Goal: Use online tool/utility: Utilize a website feature to perform a specific function

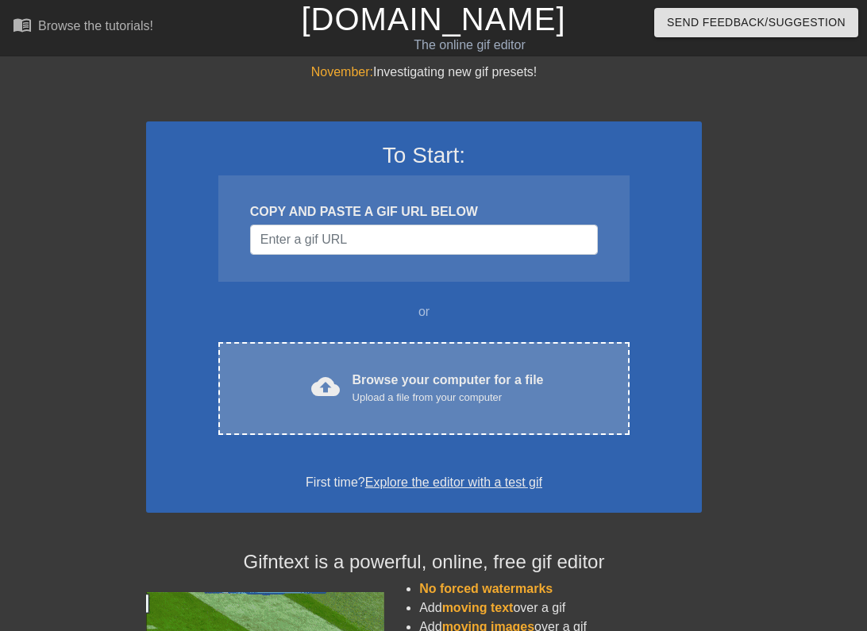
click at [388, 395] on div "Upload a file from your computer" at bounding box center [448, 398] width 191 height 16
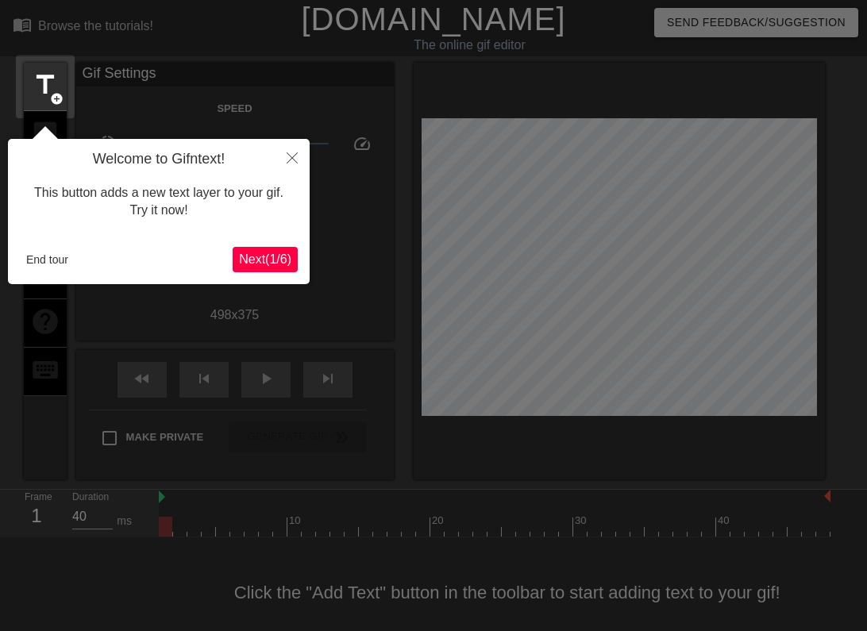
scroll to position [17, 0]
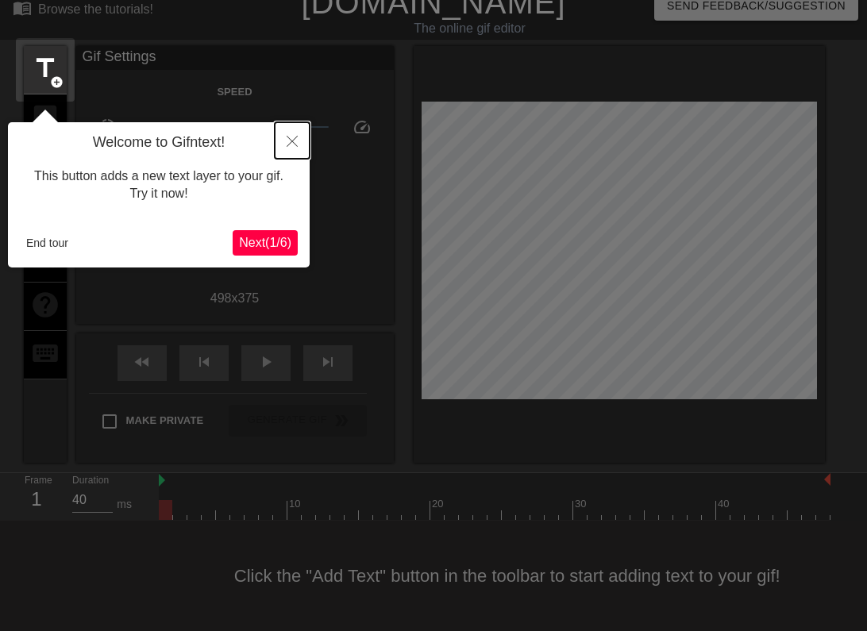
click at [292, 134] on button "Close" at bounding box center [292, 140] width 35 height 37
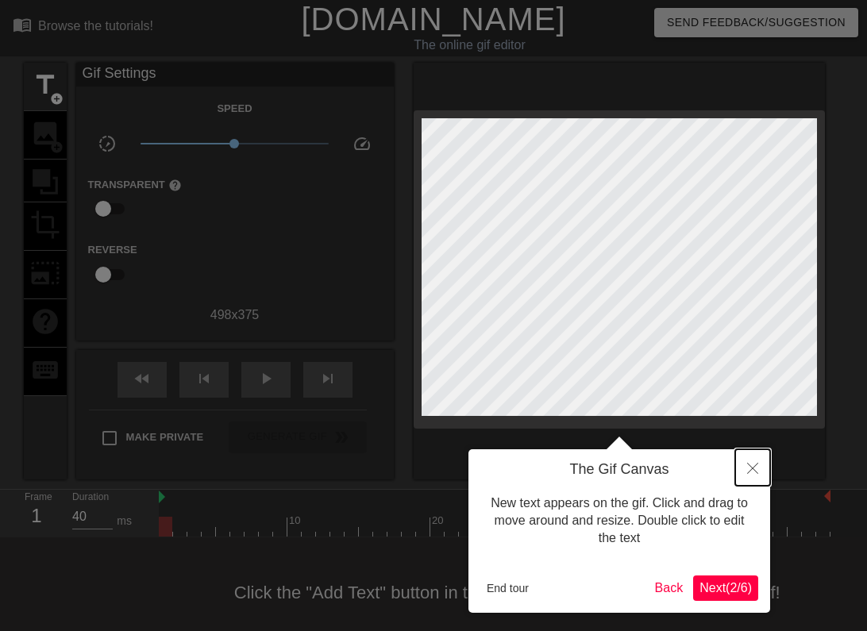
click at [756, 475] on button "Close" at bounding box center [752, 467] width 35 height 37
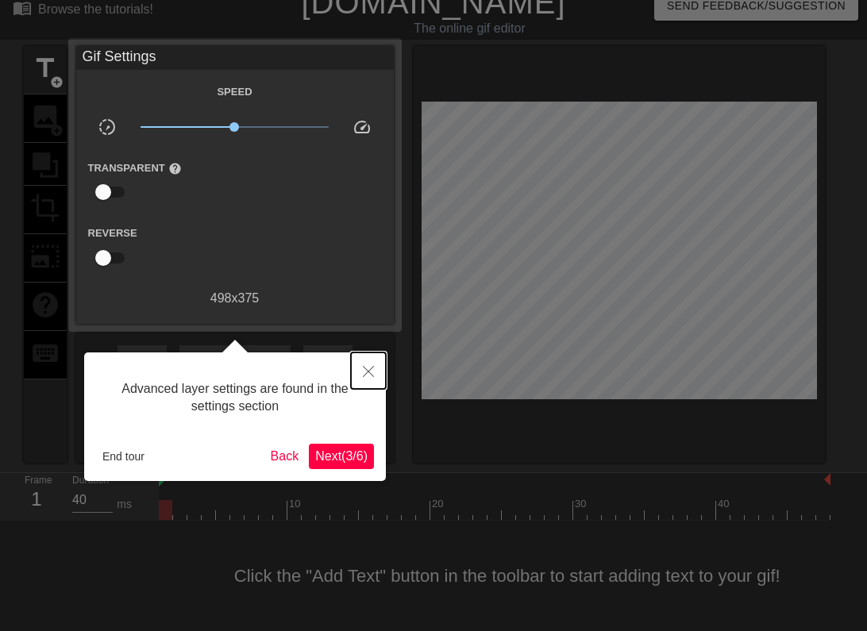
click at [372, 372] on icon "Close" at bounding box center [368, 371] width 11 height 11
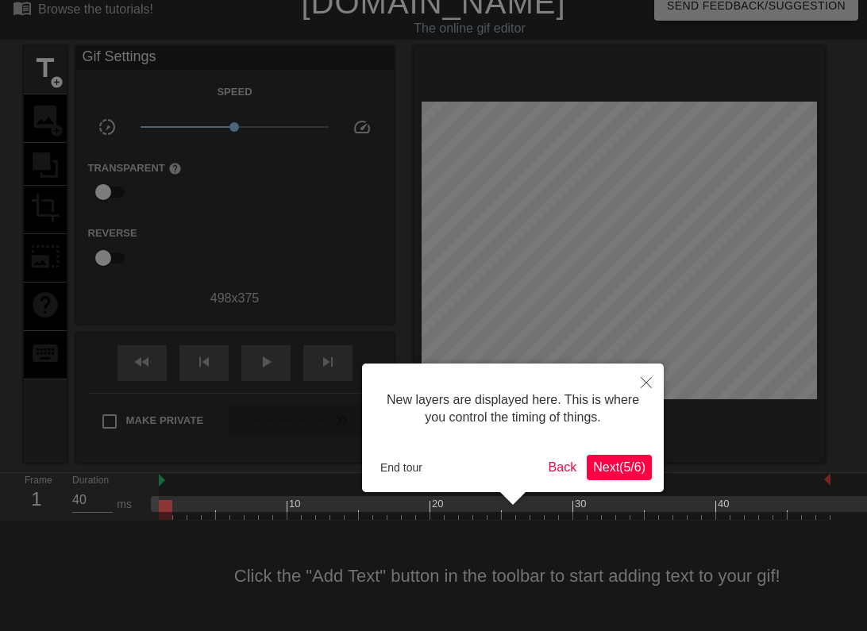
scroll to position [14, 0]
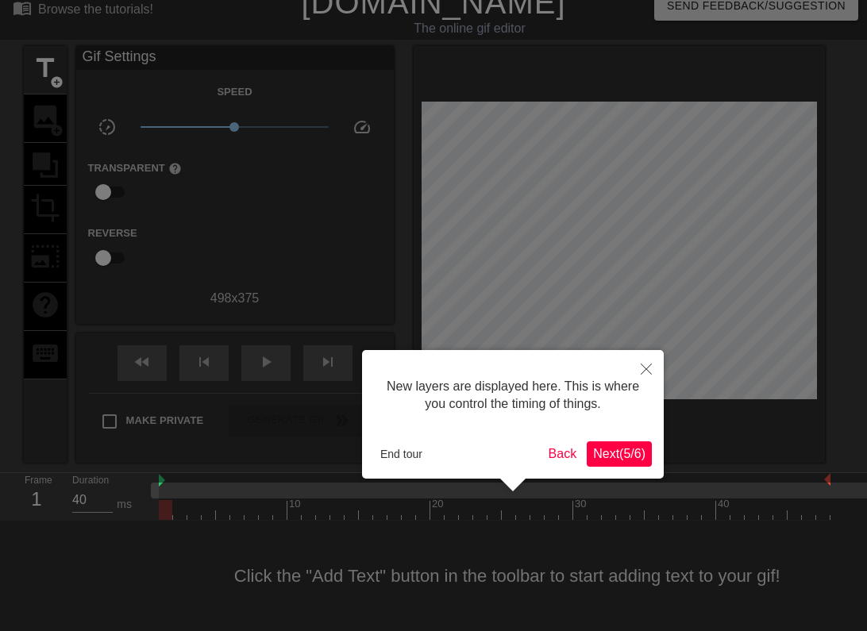
click at [614, 449] on span "Next ( 5 / 6 )" at bounding box center [619, 454] width 52 height 14
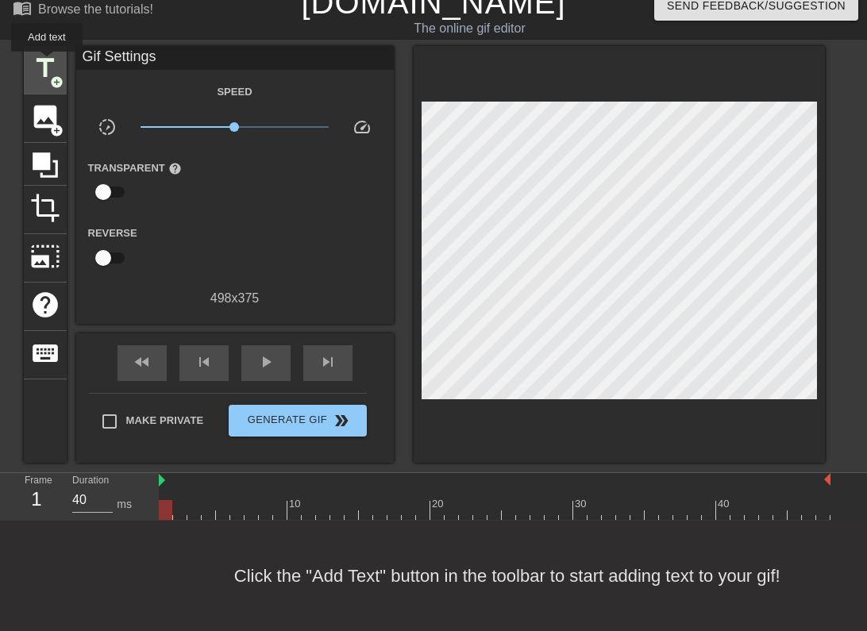
click at [52, 68] on span "title" at bounding box center [45, 68] width 30 height 30
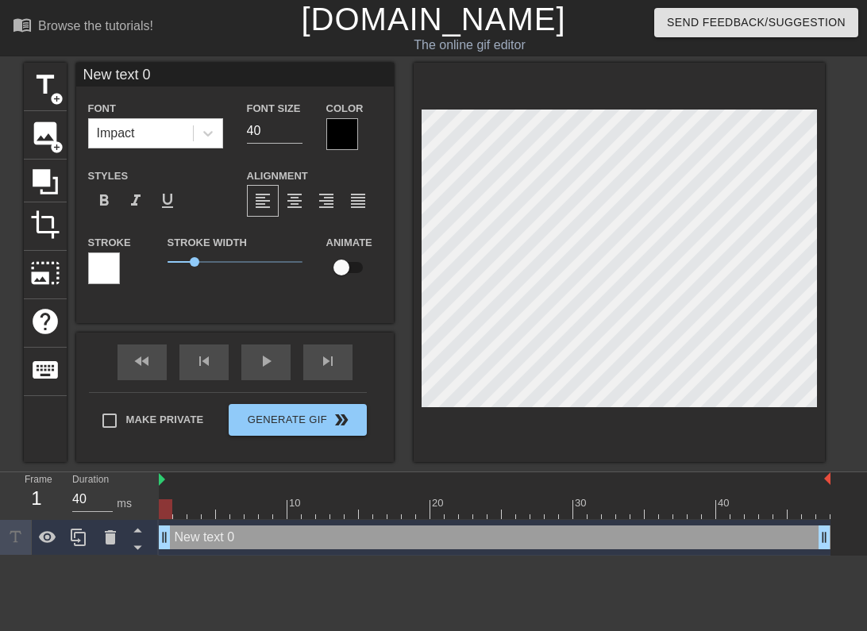
scroll to position [0, 2]
type input "C"
type textarea "C"
type input "Co"
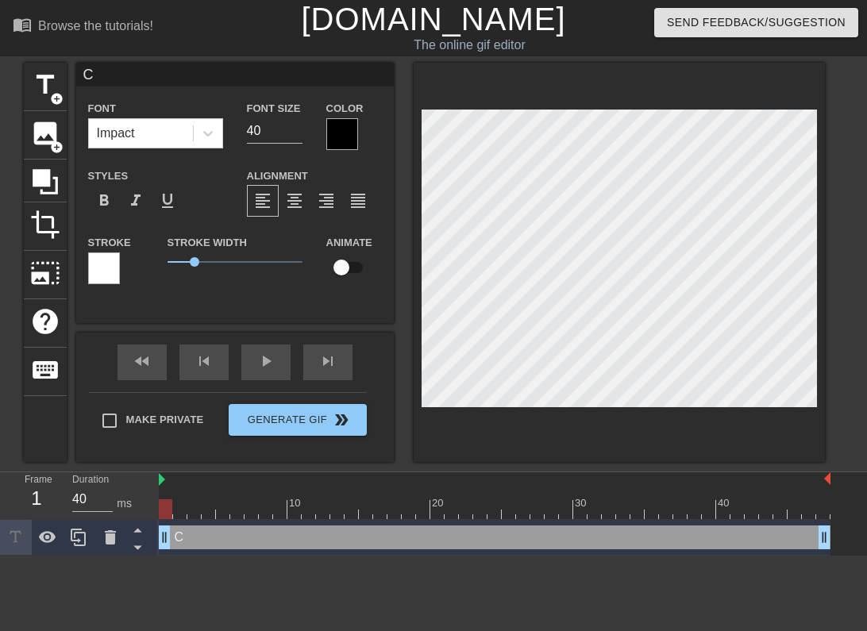
type textarea "Co"
type input "Com"
type textarea "Com"
type input "Comm"
type textarea "Comm"
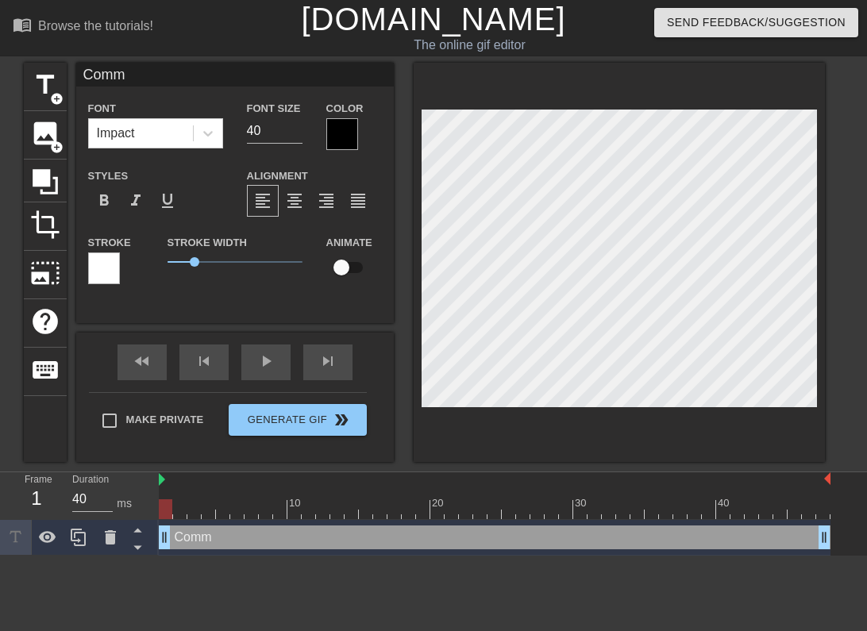
type input "Commu"
type textarea "Commu"
type input "Commut"
type textarea "Commut"
type input "Commuti"
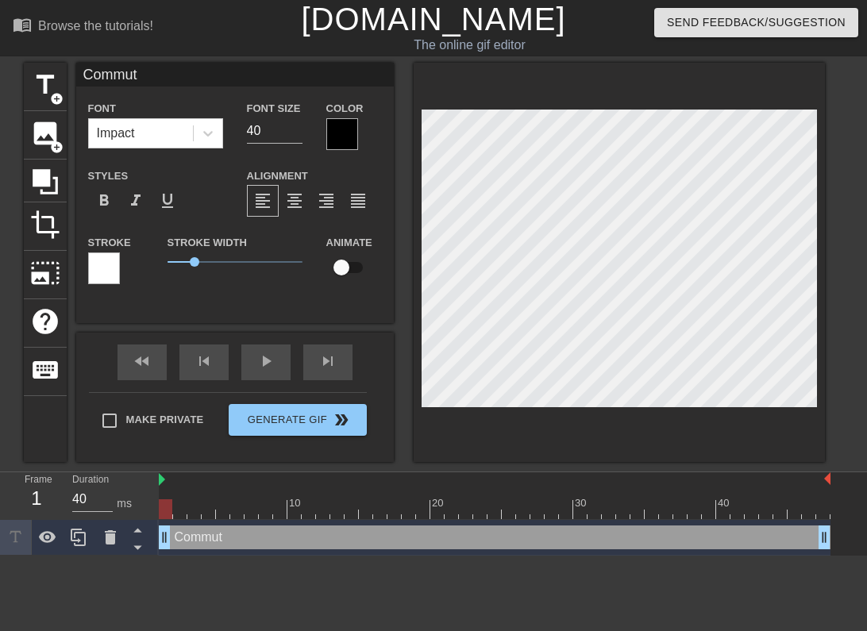
type textarea "Commuti"
type input "Commutin"
type textarea "Commutin"
type input "Commuting"
type textarea "Commuting"
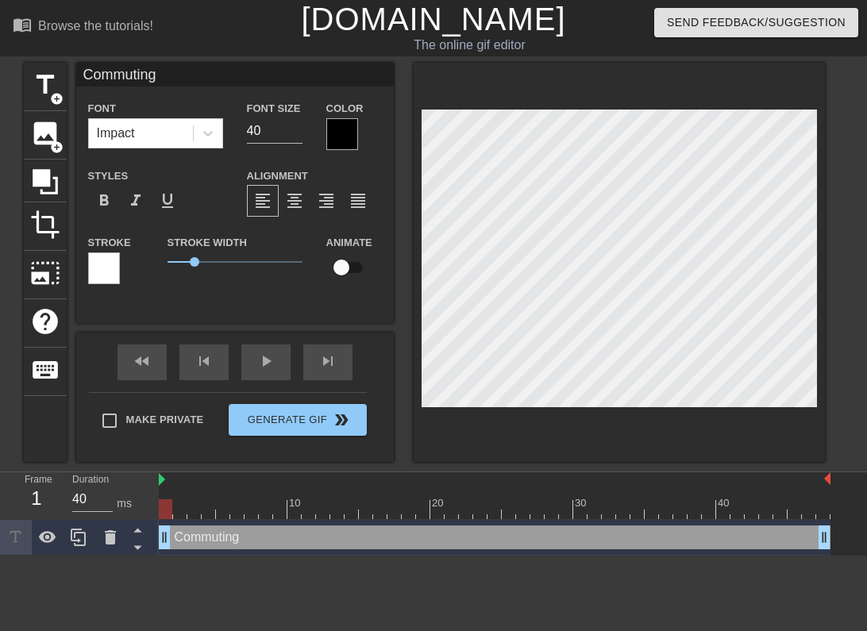
type input "Commuting"
type textarea "Commuting"
type input "Commuting t"
type textarea "Commuting t"
type input "Commuting to"
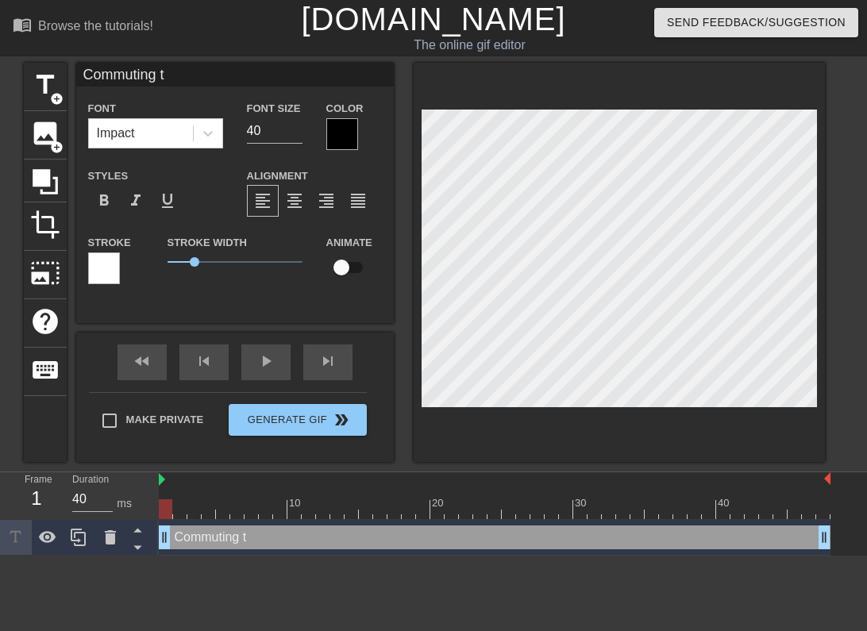
type textarea "Commuting to"
type input "Commuting to"
type textarea "Commuting to"
type input "Commuting to w"
type textarea "Commuting to wo"
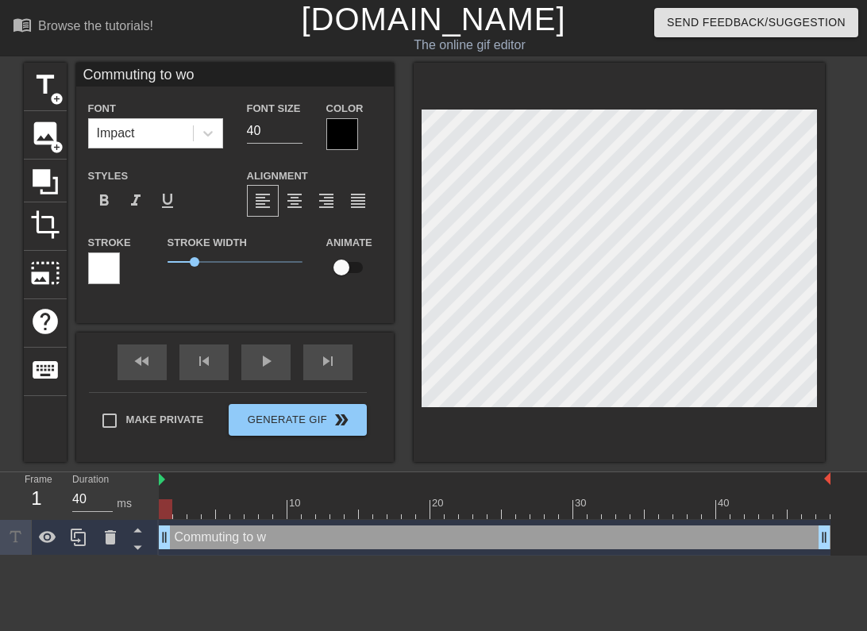
type input "Commuting to wor"
type textarea "Commuting to wor"
type input "Commuting to work"
type textarea "Commuting to work"
type input "Commuting to work"
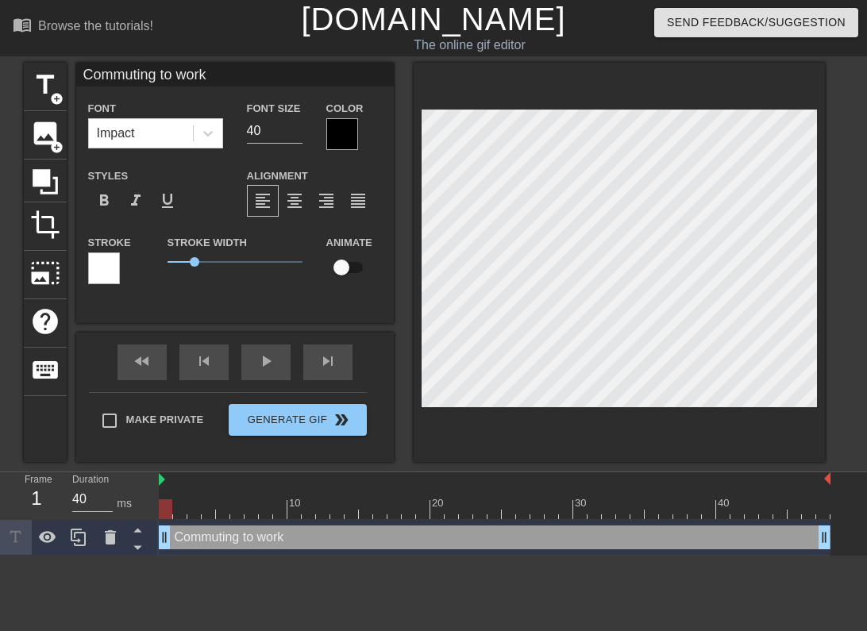
type textarea "Commuting to work"
type input "Commuting to work l"
type textarea "Commuting to work l"
type input "Commuting to work li"
type textarea "Commuting to work li"
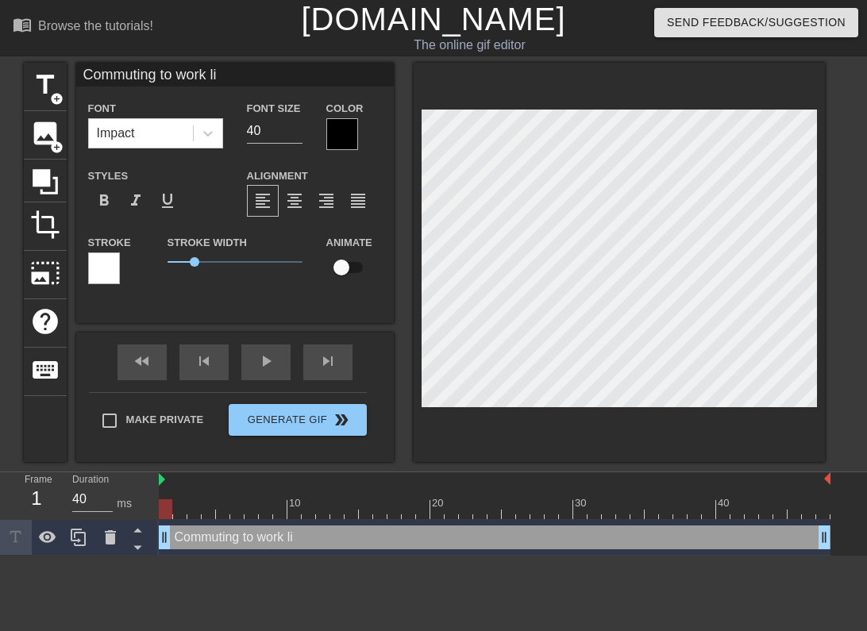
type input "Commuting to work lik"
type textarea "Commuting to work lik"
type input "Commuting to work like"
type textarea "Commuting to work like"
type input "Commuting to work like:"
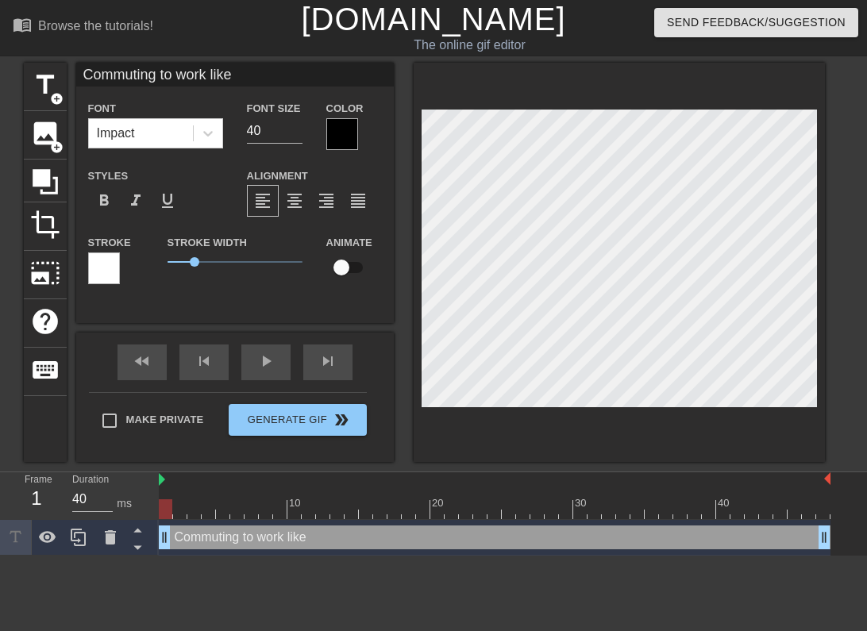
type textarea "Commuting to work like:"
type input "Commuting to work like:"
type textarea "Commuting to work like:"
click at [342, 123] on div at bounding box center [342, 134] width 32 height 32
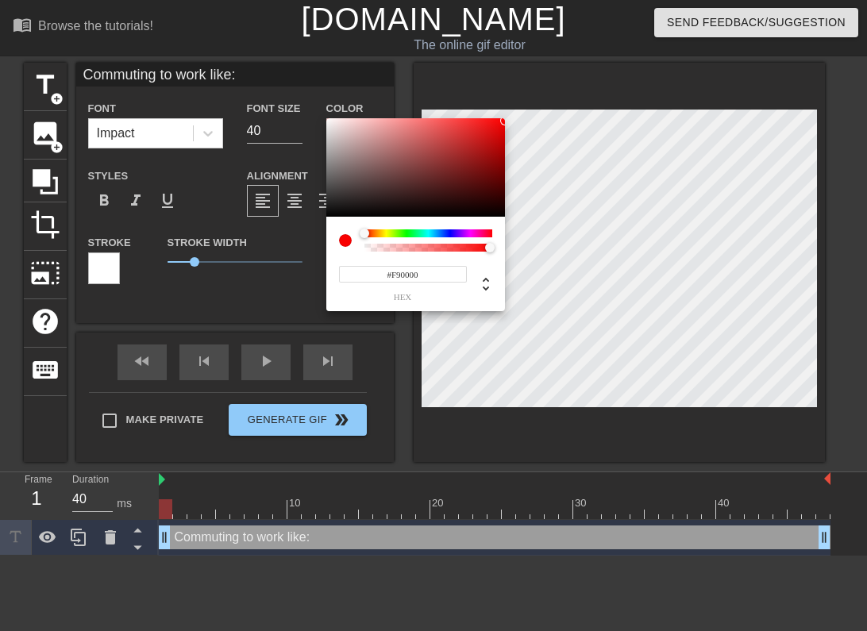
type input "#FF0000"
drag, startPoint x: 449, startPoint y: 147, endPoint x: 520, endPoint y: 100, distance: 84.8
click at [520, 101] on div "#FF0000 hex" at bounding box center [433, 315] width 867 height 631
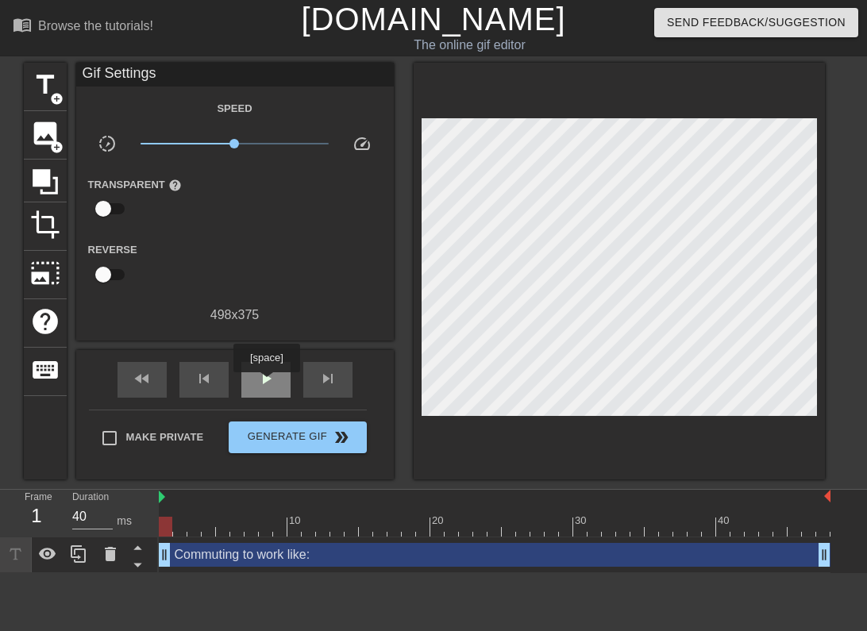
click at [269, 382] on span "play_arrow" at bounding box center [266, 378] width 19 height 19
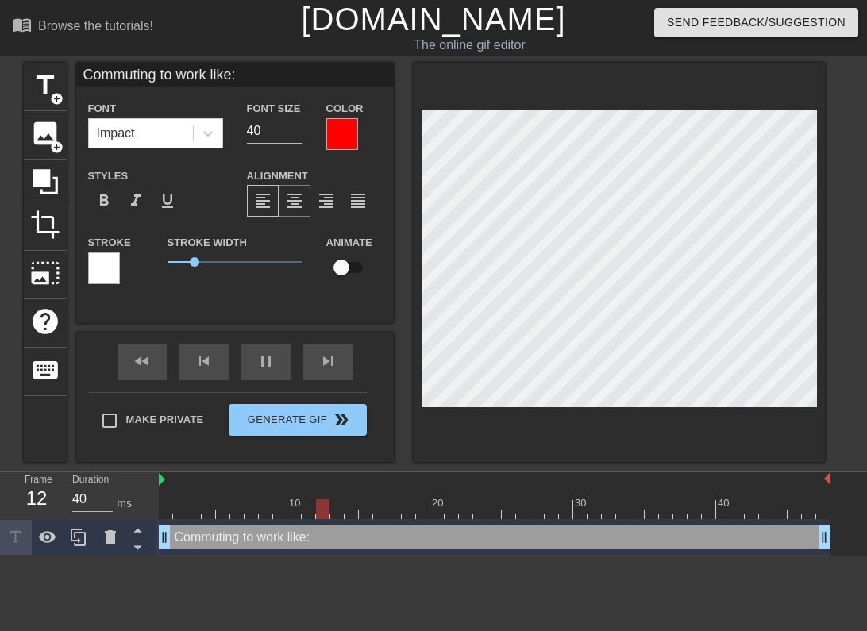
click at [297, 196] on span "format_align_center" at bounding box center [294, 200] width 19 height 19
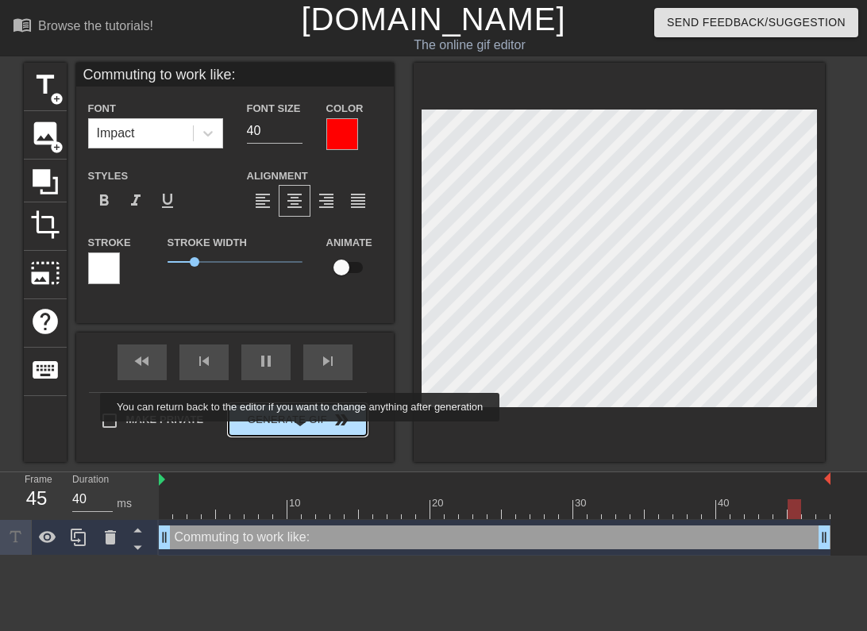
click at [311, 433] on button "Generate Gif double_arrow" at bounding box center [297, 420] width 137 height 32
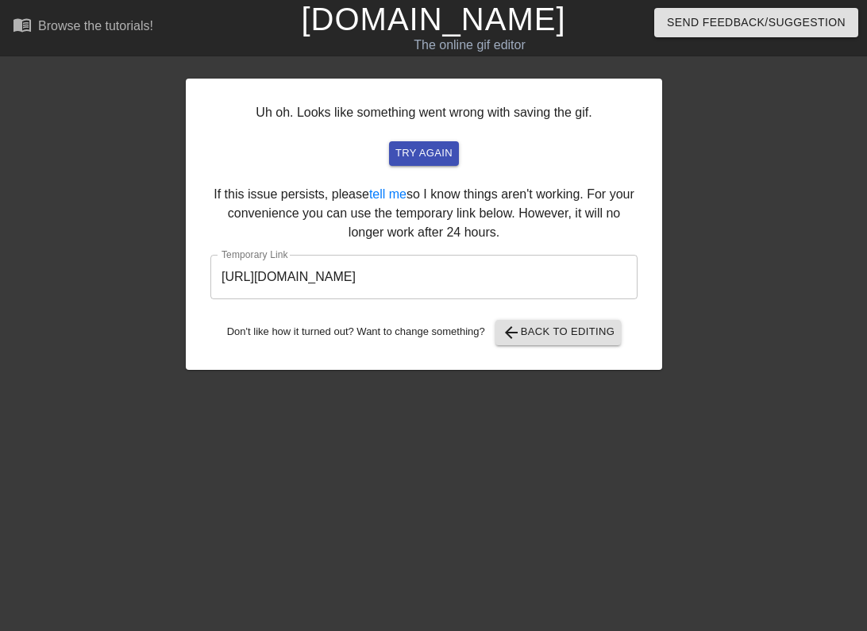
click at [435, 278] on input "[URL][DOMAIN_NAME]" at bounding box center [423, 277] width 427 height 44
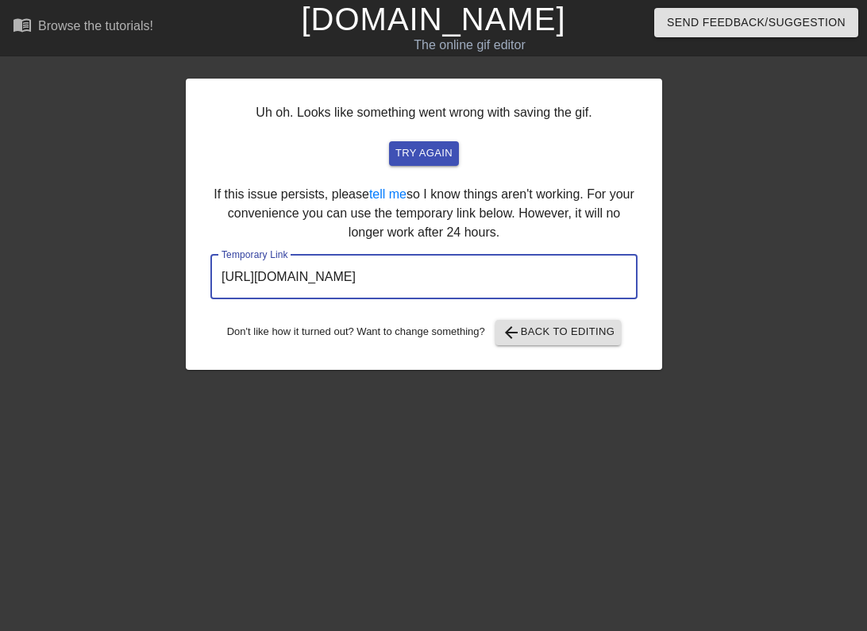
click at [435, 278] on input "[URL][DOMAIN_NAME]" at bounding box center [423, 277] width 427 height 44
click at [406, 146] on span "try again" at bounding box center [423, 154] width 57 height 18
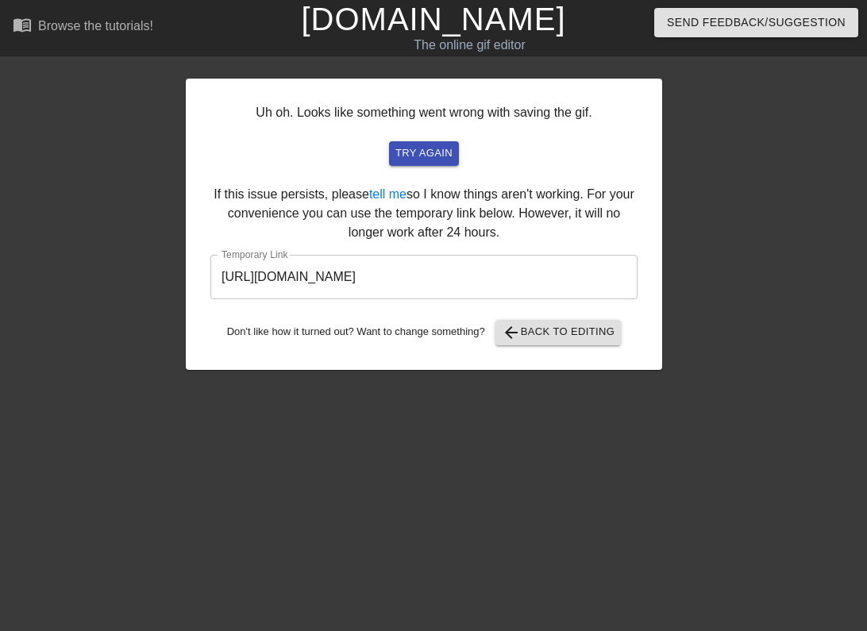
click at [476, 279] on input "[URL][DOMAIN_NAME]" at bounding box center [423, 277] width 427 height 44
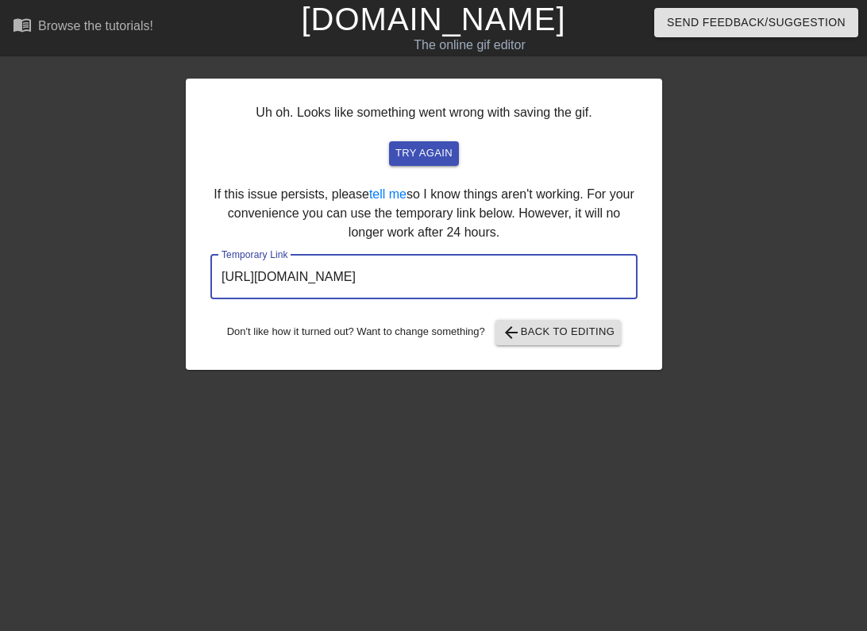
click at [476, 279] on input "[URL][DOMAIN_NAME]" at bounding box center [423, 277] width 427 height 44
